Goal: Task Accomplishment & Management: Use online tool/utility

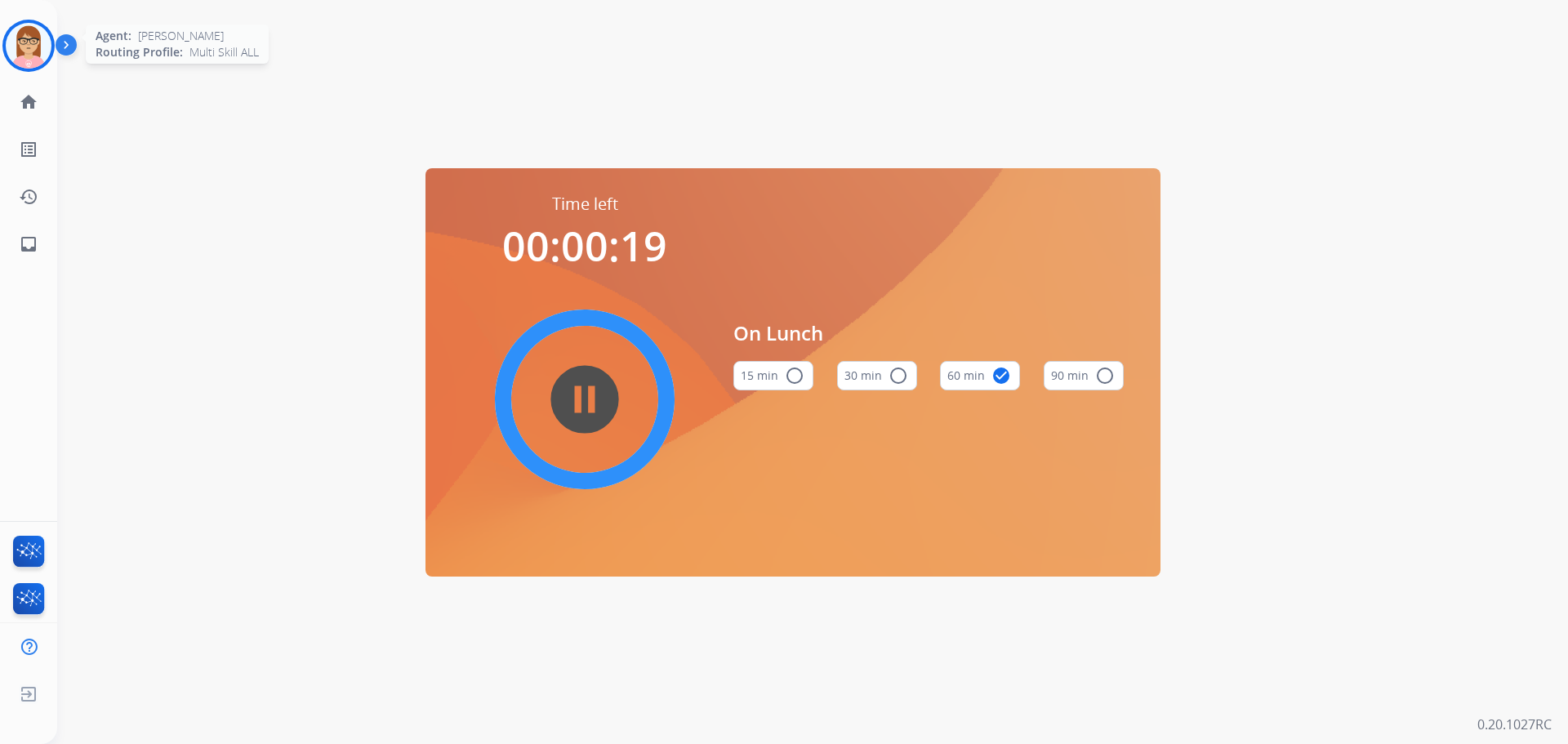
click at [28, 48] on img at bounding box center [28, 46] width 46 height 46
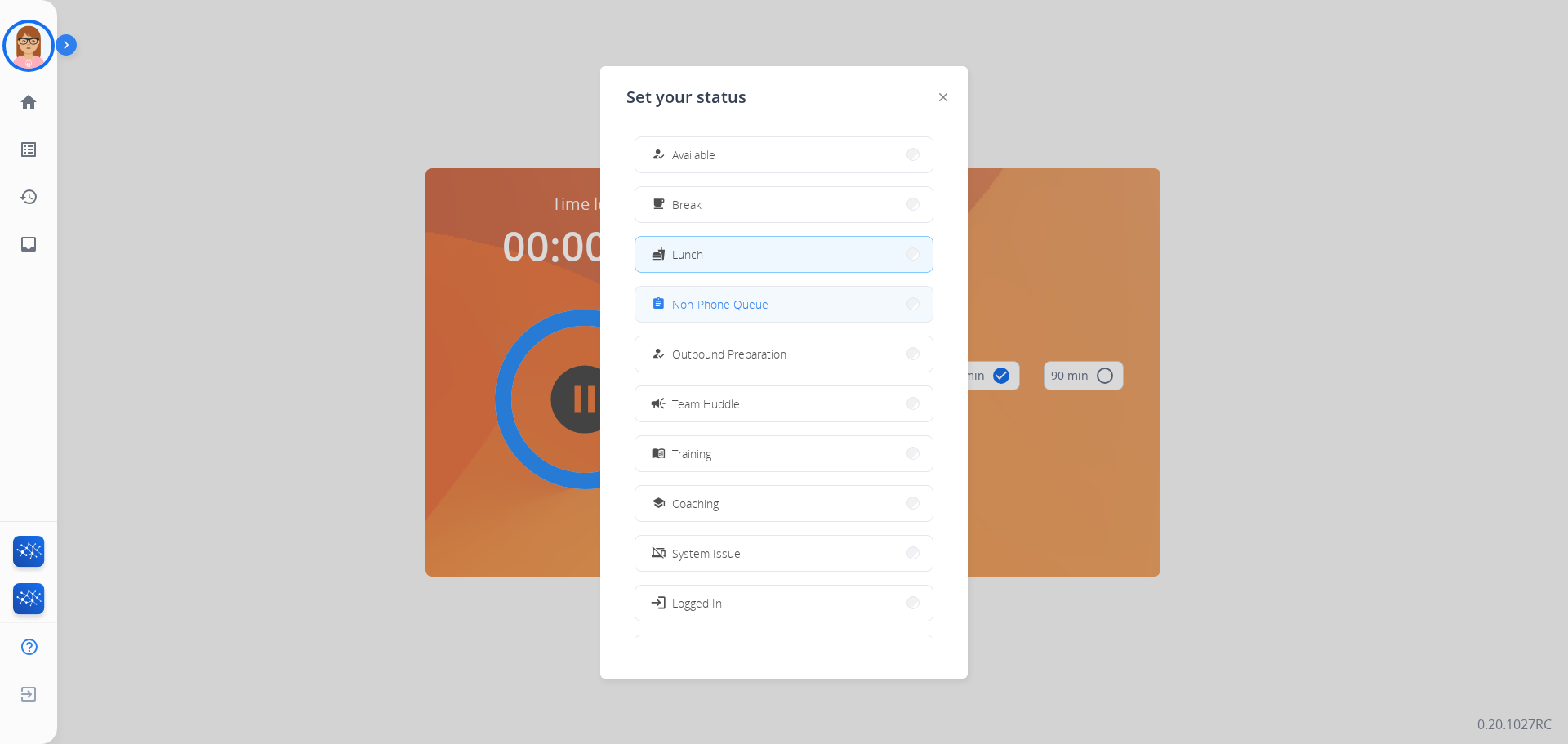
click at [720, 320] on button "assignment Non-Phone Queue" at bounding box center [784, 304] width 297 height 35
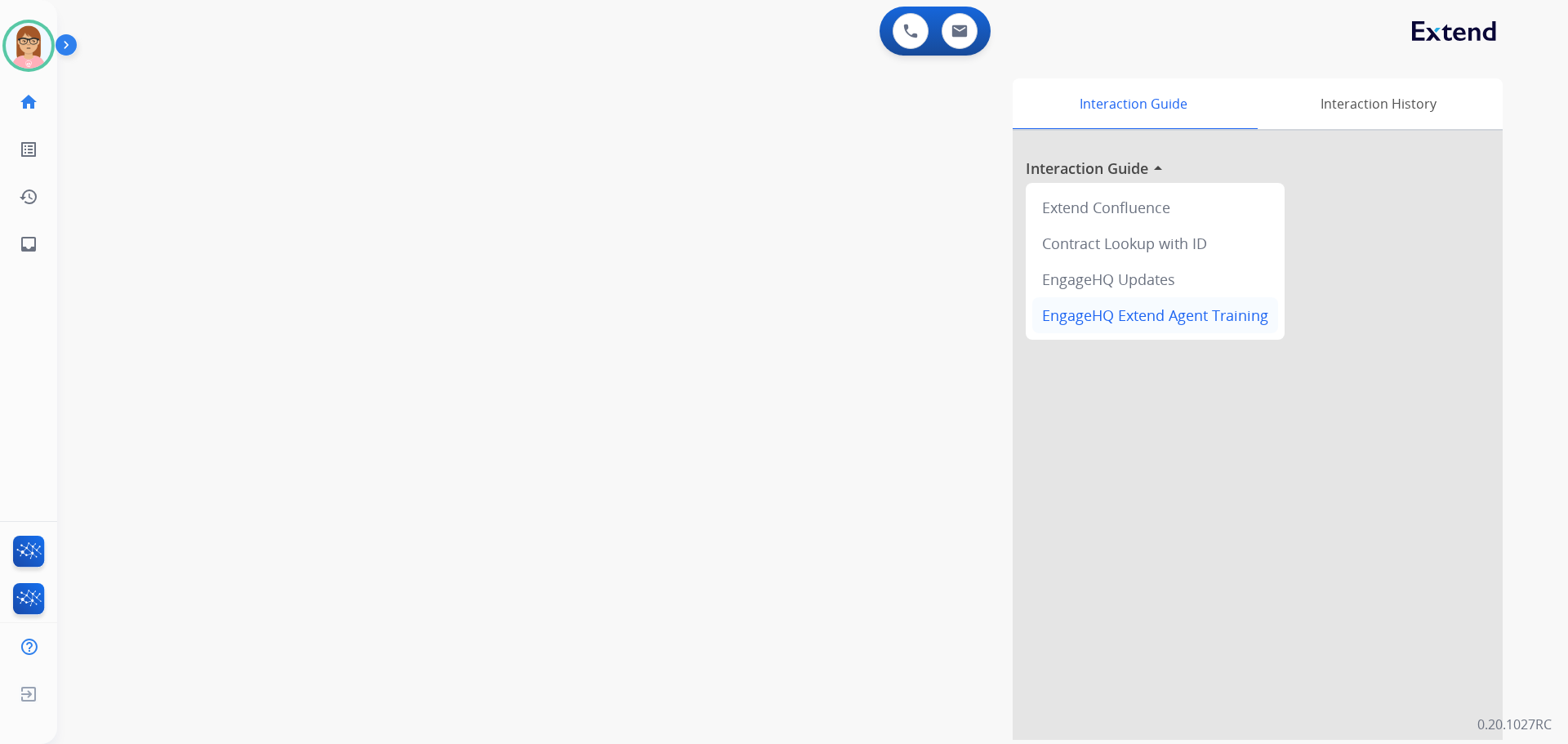
click at [1203, 329] on div "EngageHQ Extend Agent Training" at bounding box center [1155, 315] width 246 height 36
click at [674, 339] on div "Interaction Guide Interaction History Interaction Guide arrow_drop_up Extend Co…" at bounding box center [1021, 409] width 962 height 661
click at [10, 249] on link "inbox Emails" at bounding box center [28, 244] width 46 height 46
